Goal: Transaction & Acquisition: Purchase product/service

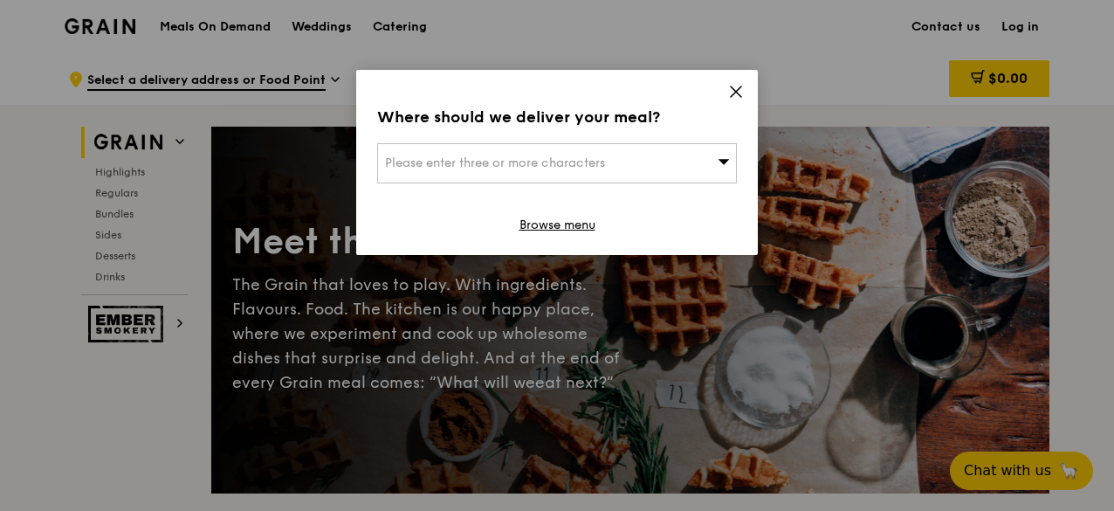
click at [669, 153] on div "Please enter three or more characters" at bounding box center [557, 163] width 360 height 40
click at [669, 153] on input "search" at bounding box center [557, 163] width 358 height 38
type input "buliu"
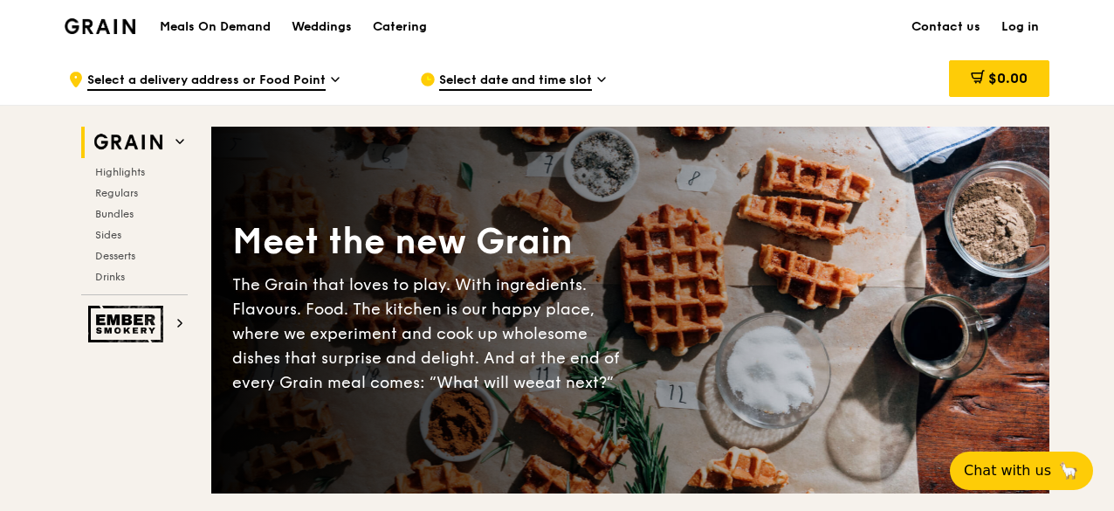
click at [1011, 23] on link "Log in" at bounding box center [1020, 27] width 58 height 52
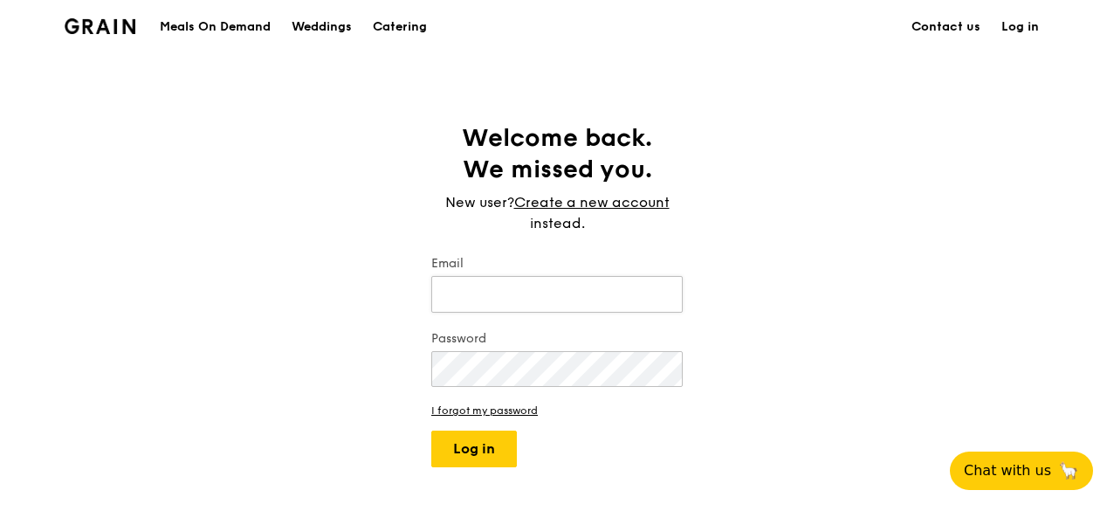
click at [520, 291] on input "Email" at bounding box center [556, 294] width 251 height 37
click at [93, 26] on img at bounding box center [100, 26] width 71 height 16
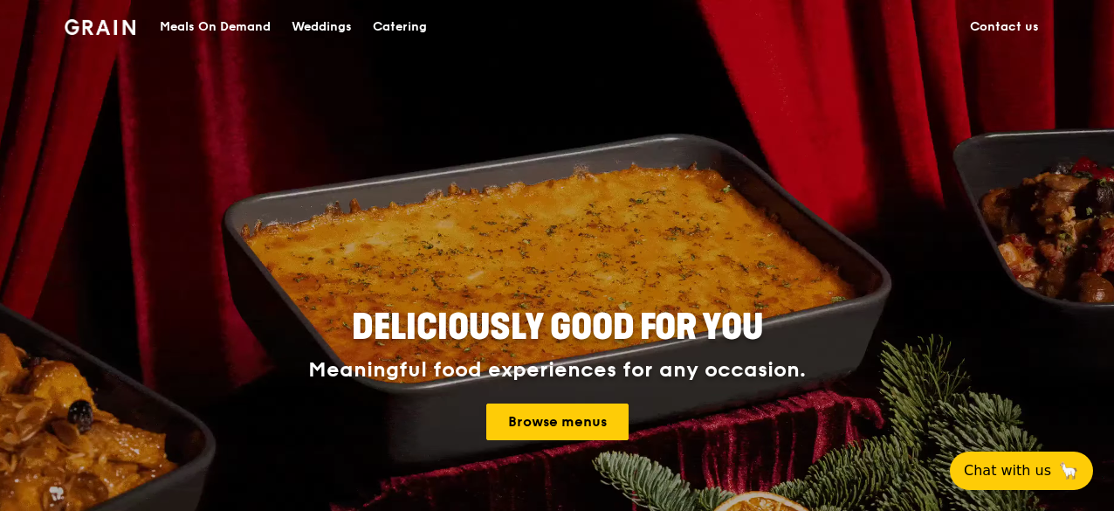
click at [210, 22] on div "Meals On Demand" at bounding box center [215, 27] width 111 height 52
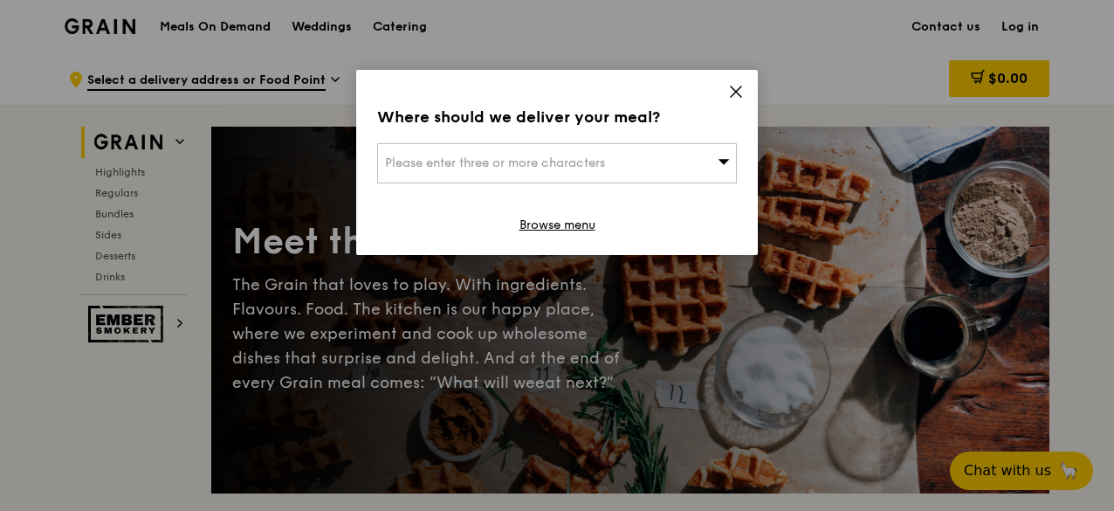
click at [739, 94] on icon at bounding box center [736, 91] width 10 height 10
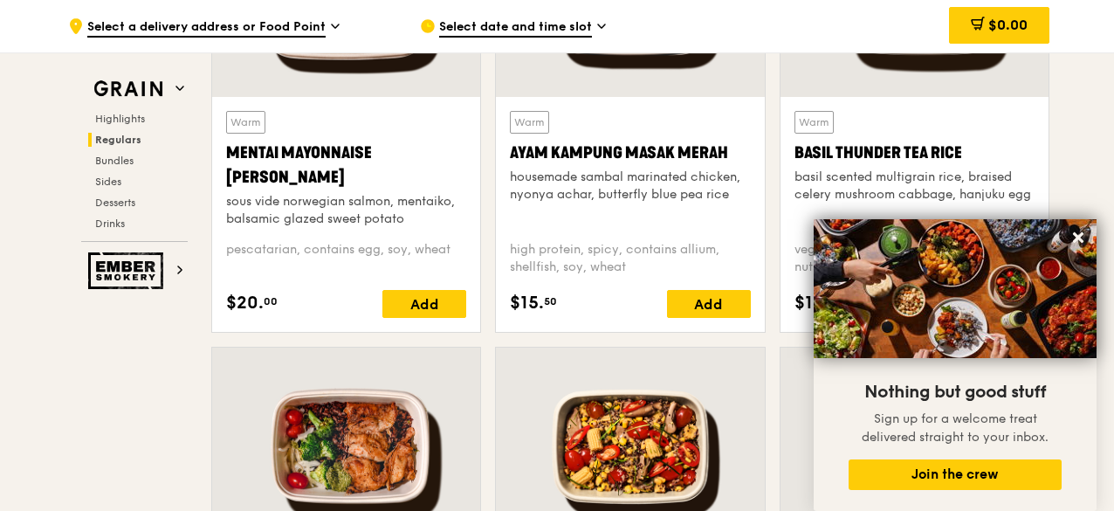
scroll to position [1746, 0]
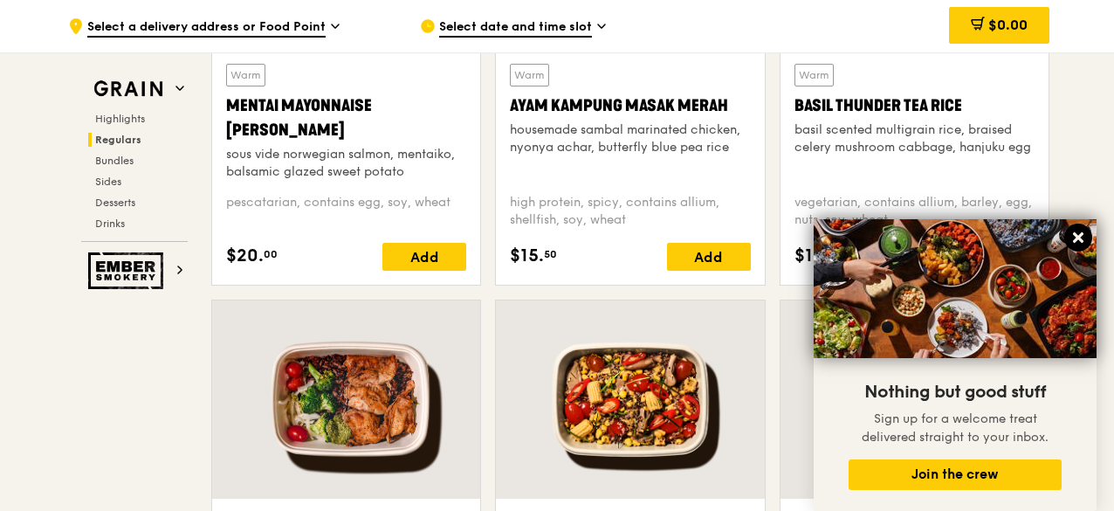
click at [1081, 233] on icon at bounding box center [1078, 237] width 10 height 10
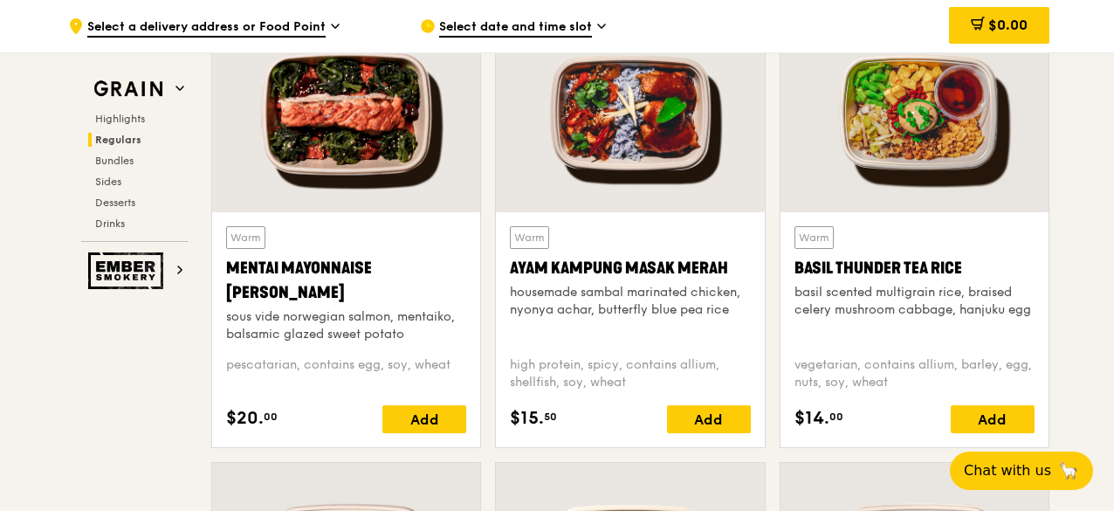
scroll to position [1584, 0]
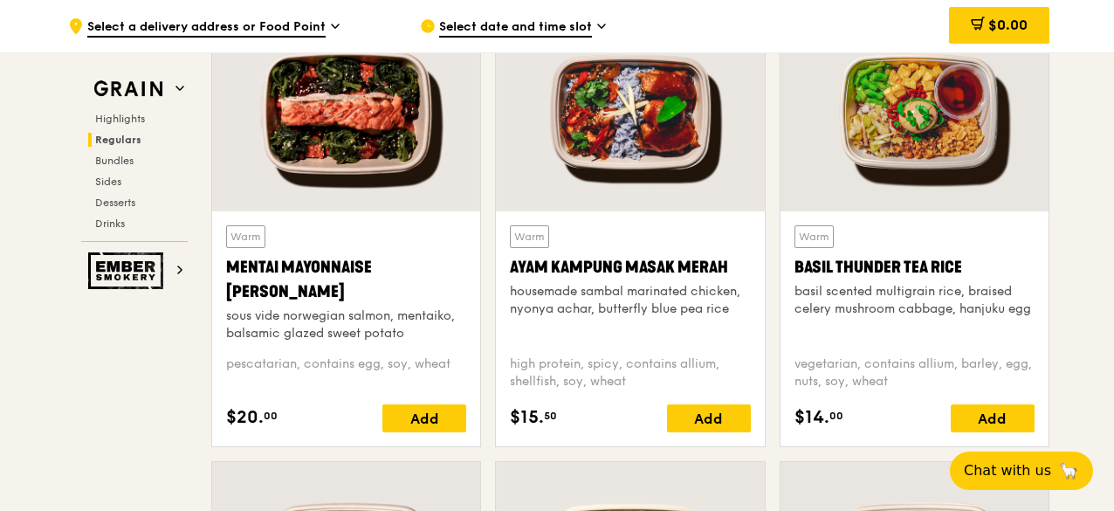
drag, startPoint x: 1049, startPoint y: 261, endPoint x: 784, endPoint y: 115, distance: 302.8
click at [1049, 261] on div "Warm Basil Thunder Tea [PERSON_NAME] scented multigrain rice, braised celery mu…" at bounding box center [915, 236] width 284 height 449
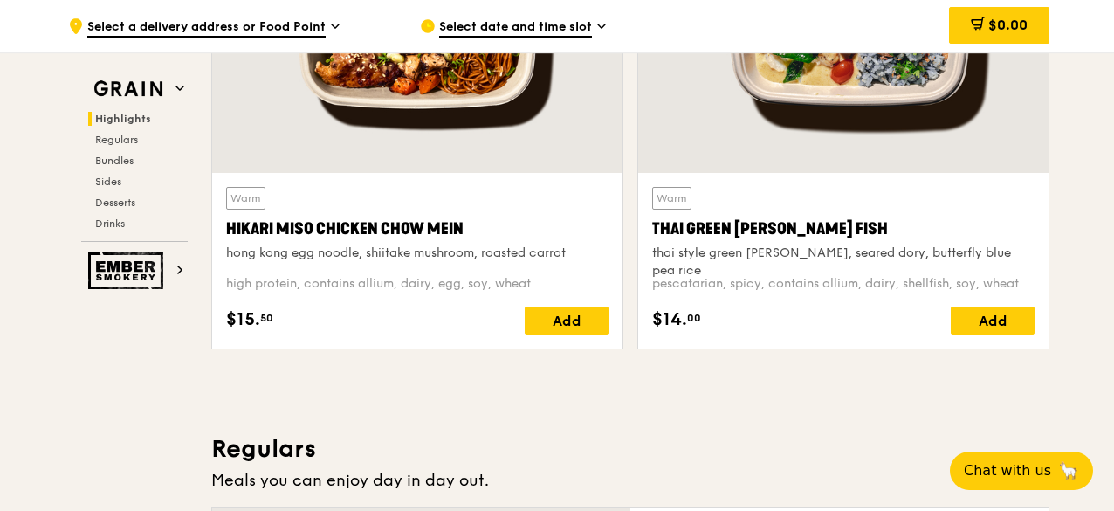
scroll to position [766, 0]
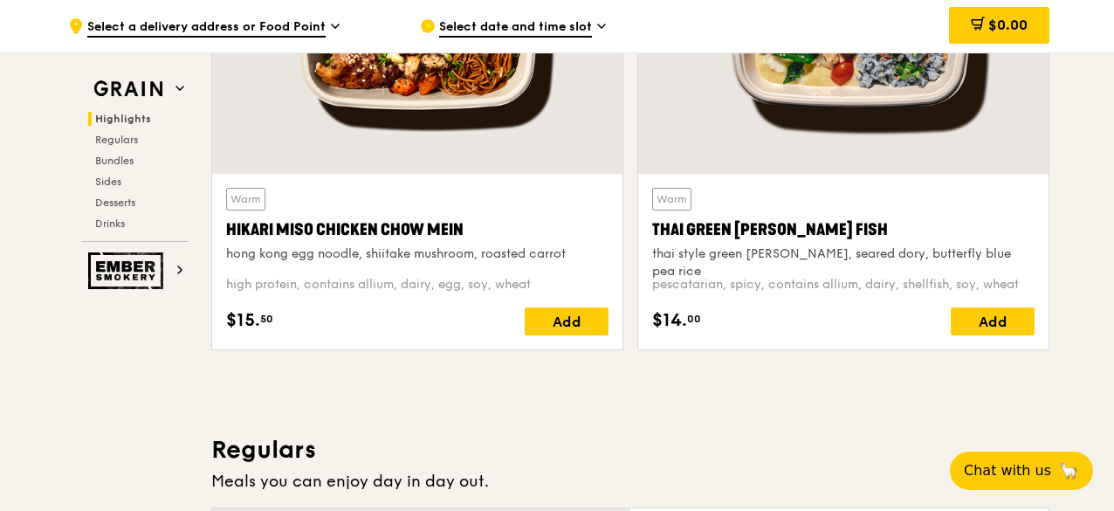
drag, startPoint x: 220, startPoint y: 229, endPoint x: 507, endPoint y: 224, distance: 287.2
click at [507, 224] on div "Warm Hikari Miso Chicken Chow Mein hong kong egg noodle, shiitake mushroom, roa…" at bounding box center [417, 261] width 410 height 175
copy div "Hikari Miso Chicken Chow Mein"
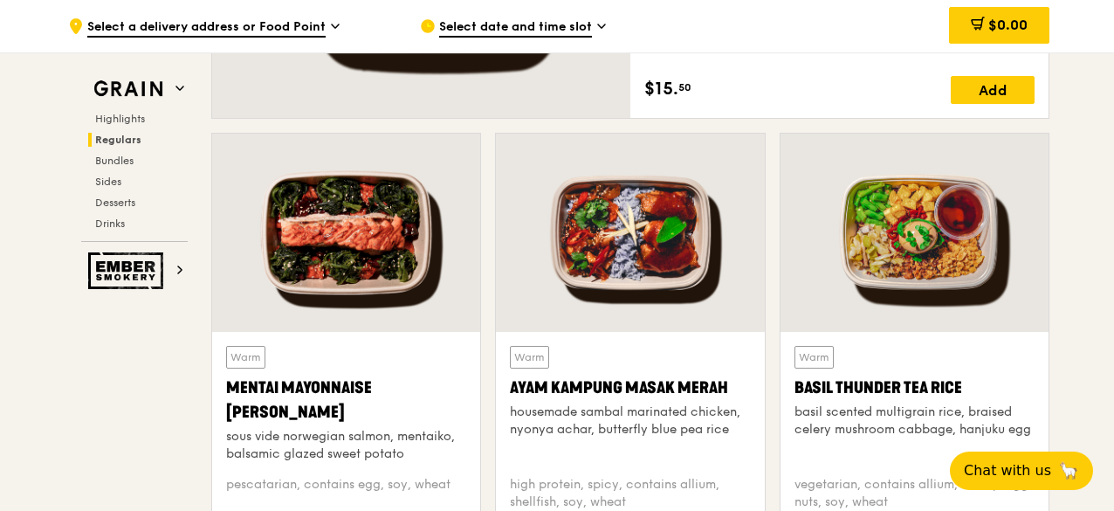
scroll to position [1551, 0]
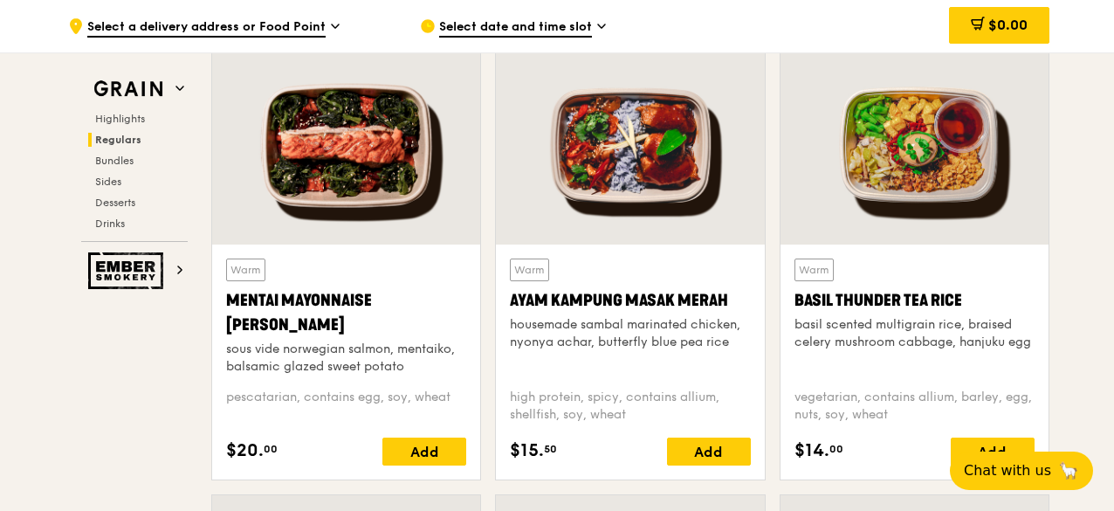
drag, startPoint x: 491, startPoint y: 300, endPoint x: 746, endPoint y: 292, distance: 254.2
click at [746, 292] on div "Warm Ayam [GEOGRAPHIC_DATA] housemade sambal marinated chicken, nyonya achar, b…" at bounding box center [630, 269] width 284 height 449
copy div "Ayam Kampung Masak Merah"
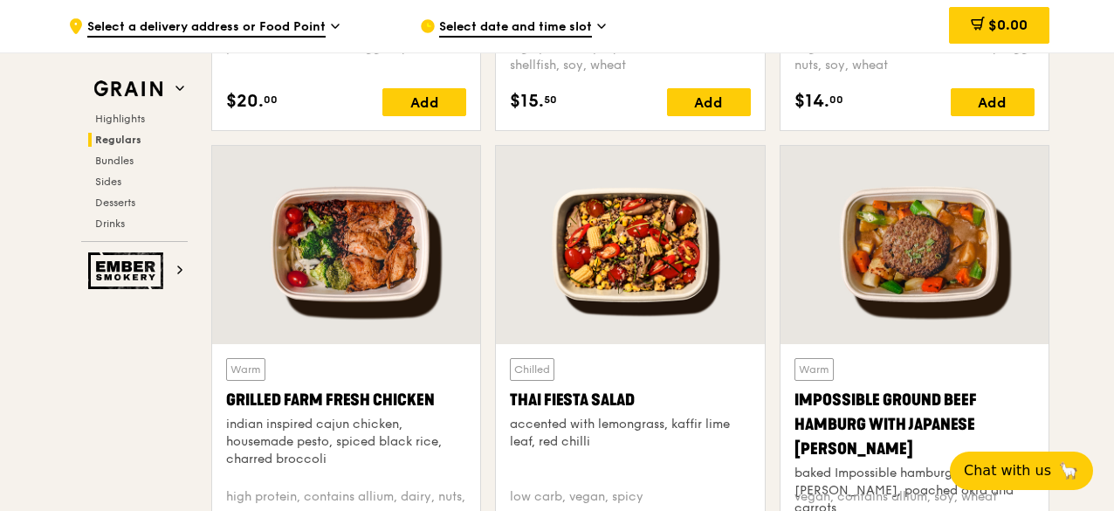
scroll to position [1988, 0]
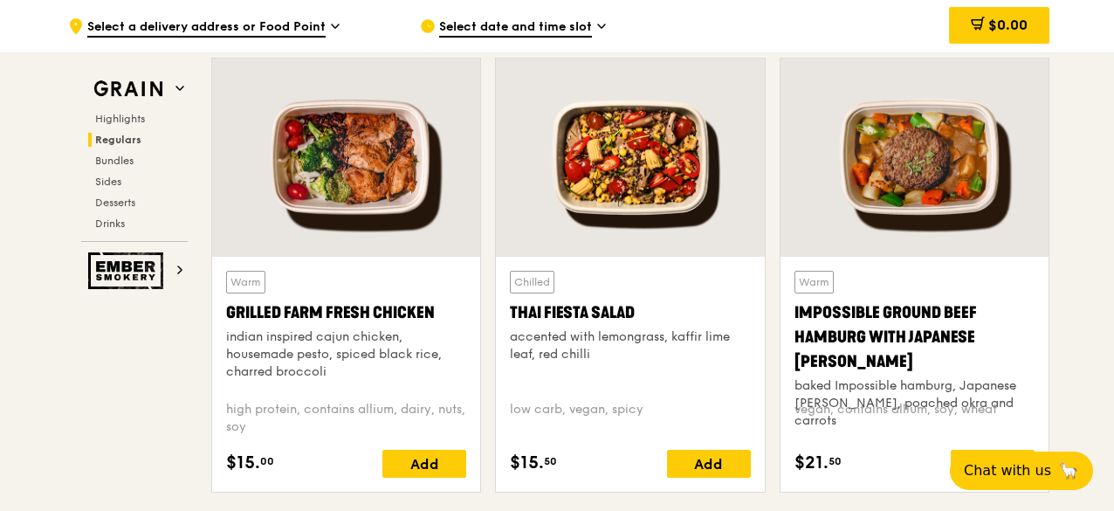
click at [1055, 305] on div "Warm Impossible Ground Beef Hamburg with Japanese [PERSON_NAME] baked Impossibl…" at bounding box center [915, 282] width 284 height 449
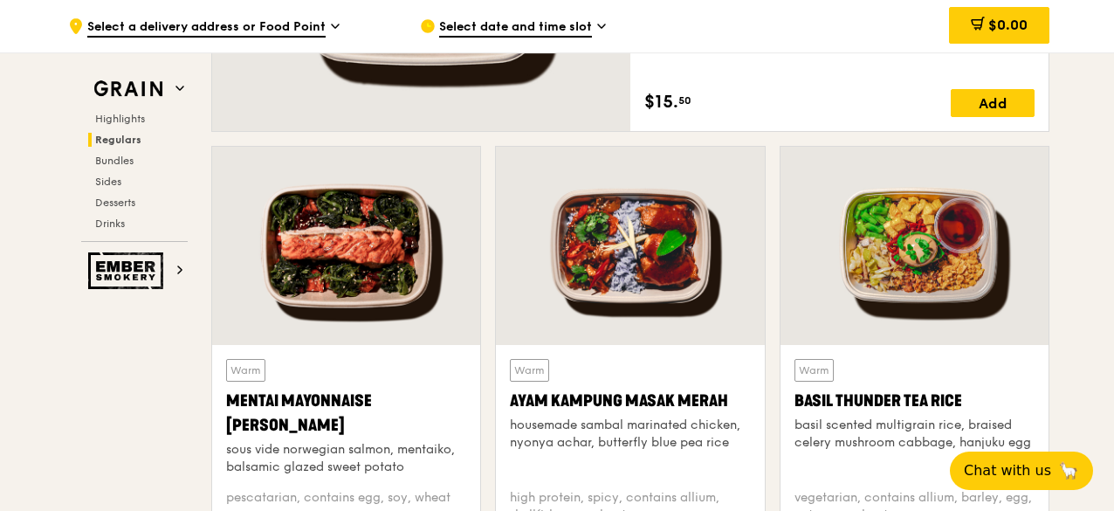
scroll to position [1464, 0]
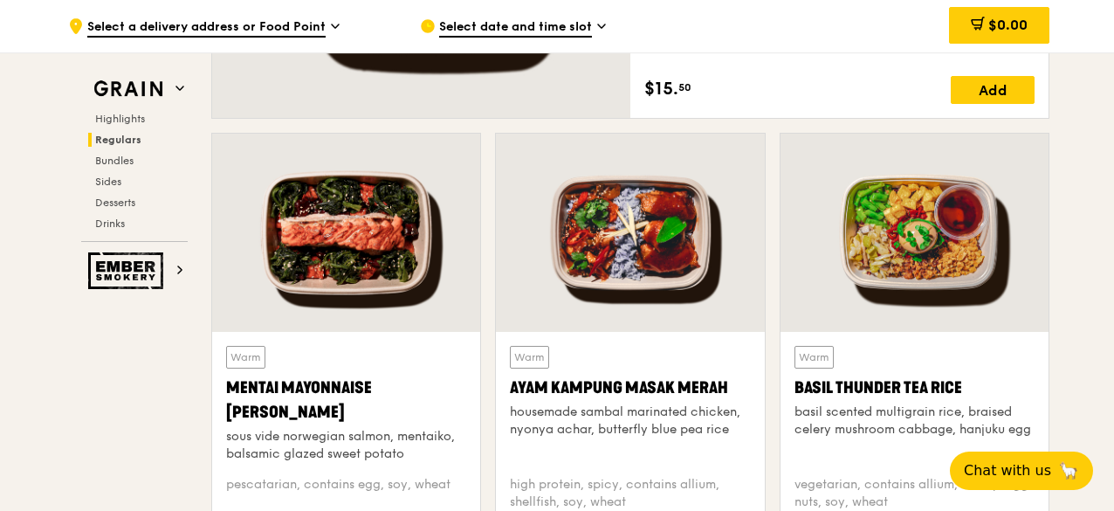
drag, startPoint x: 500, startPoint y: 383, endPoint x: 750, endPoint y: 383, distance: 249.7
click at [750, 383] on div "Warm Ayam [GEOGRAPHIC_DATA] housemade sambal marinated chicken, nyonya achar, b…" at bounding box center [630, 449] width 268 height 235
copy div "Ayam Kampung Masak Merah"
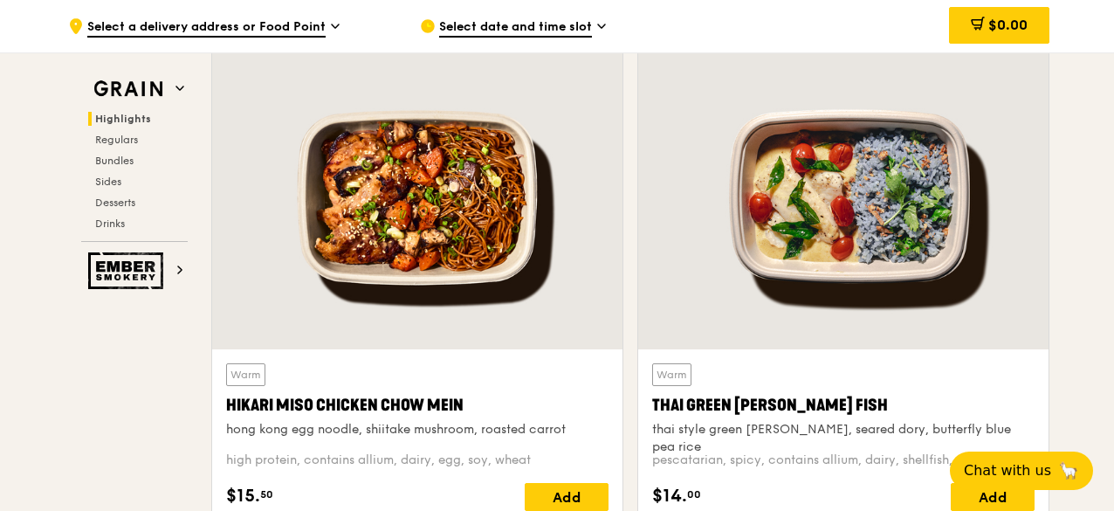
scroll to position [591, 0]
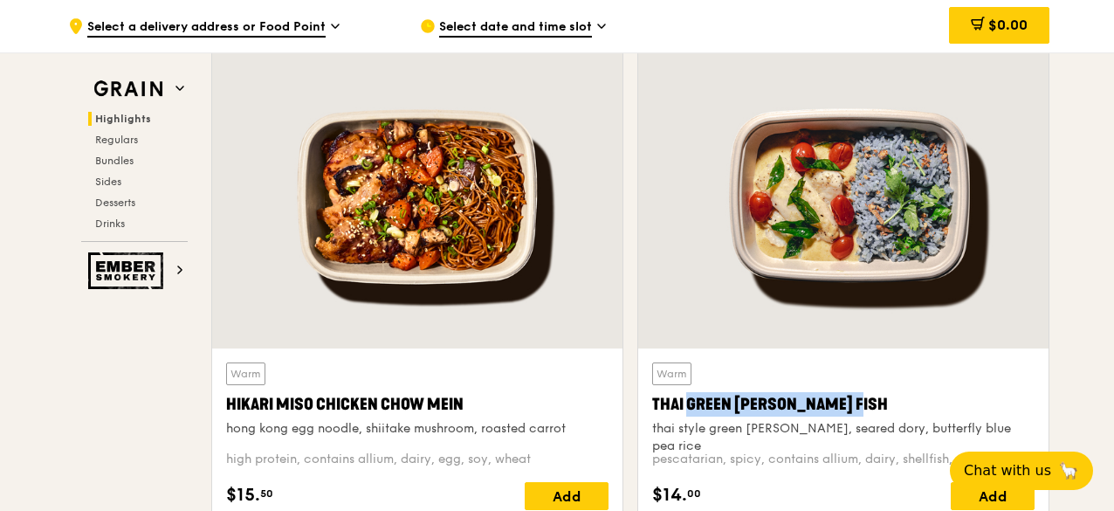
drag, startPoint x: 653, startPoint y: 404, endPoint x: 838, endPoint y: 404, distance: 185.1
click at [837, 404] on div "Warm Thai Green [PERSON_NAME] Fish thai style green [PERSON_NAME], seared dory,…" at bounding box center [843, 435] width 410 height 175
copy div "Thai Green [PERSON_NAME] Fish"
